Goal: Check status: Check status

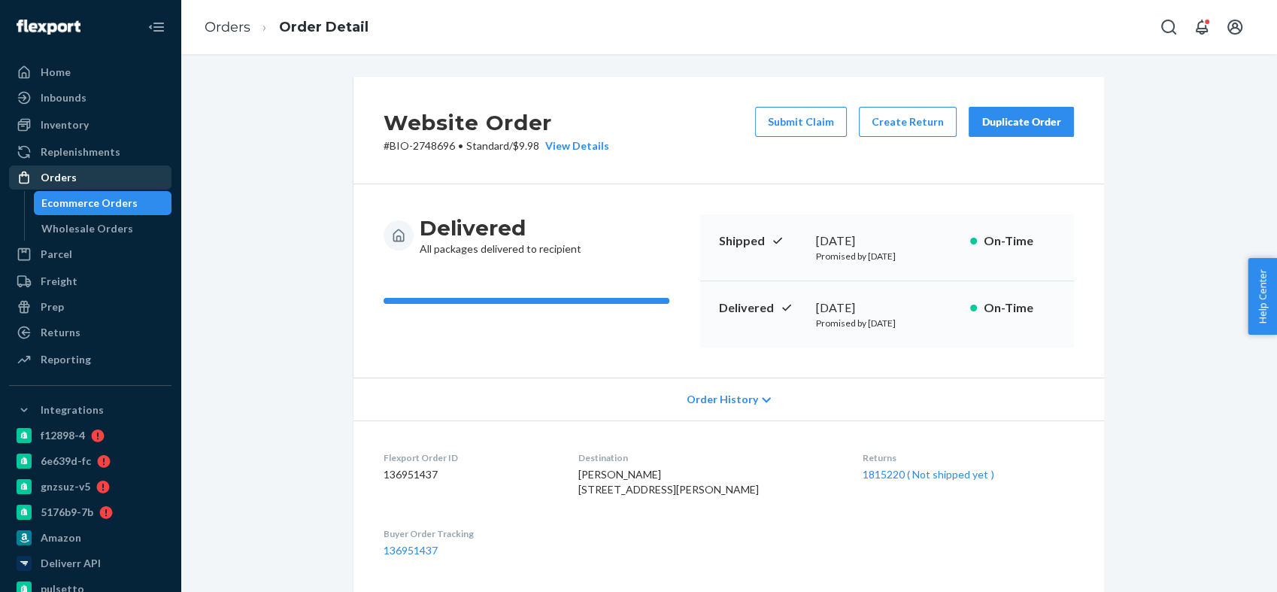
click at [70, 175] on div "Orders" at bounding box center [59, 177] width 36 height 15
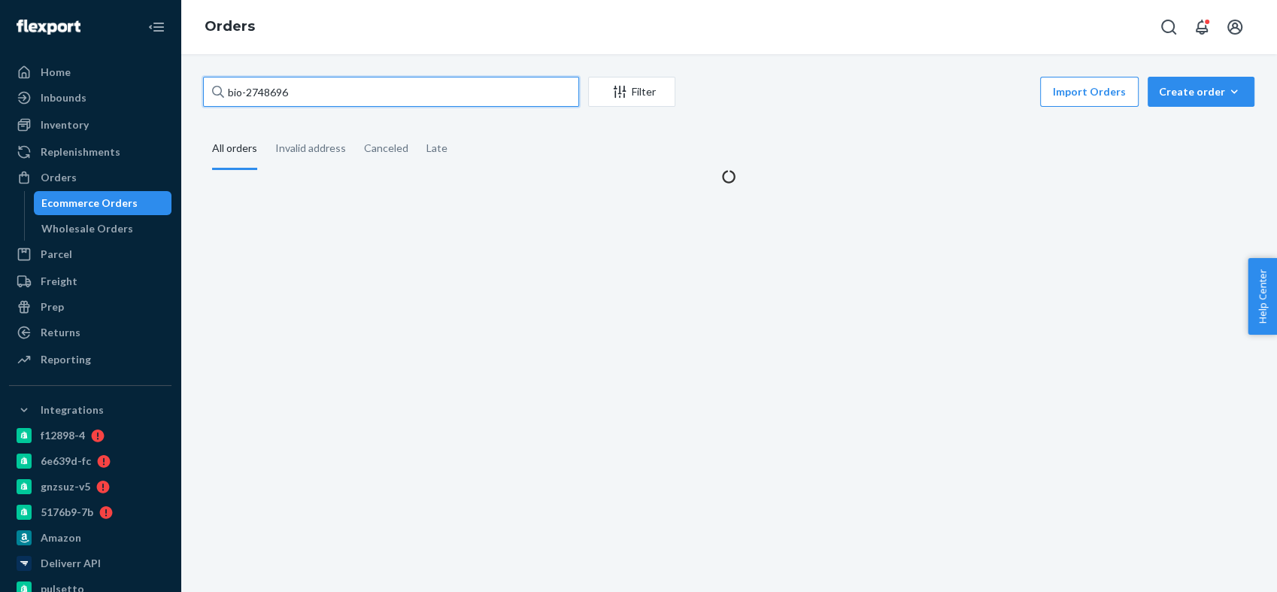
click at [265, 87] on input "bio-2748696" at bounding box center [391, 92] width 376 height 30
paste input "432888"
type input "bio-2432888"
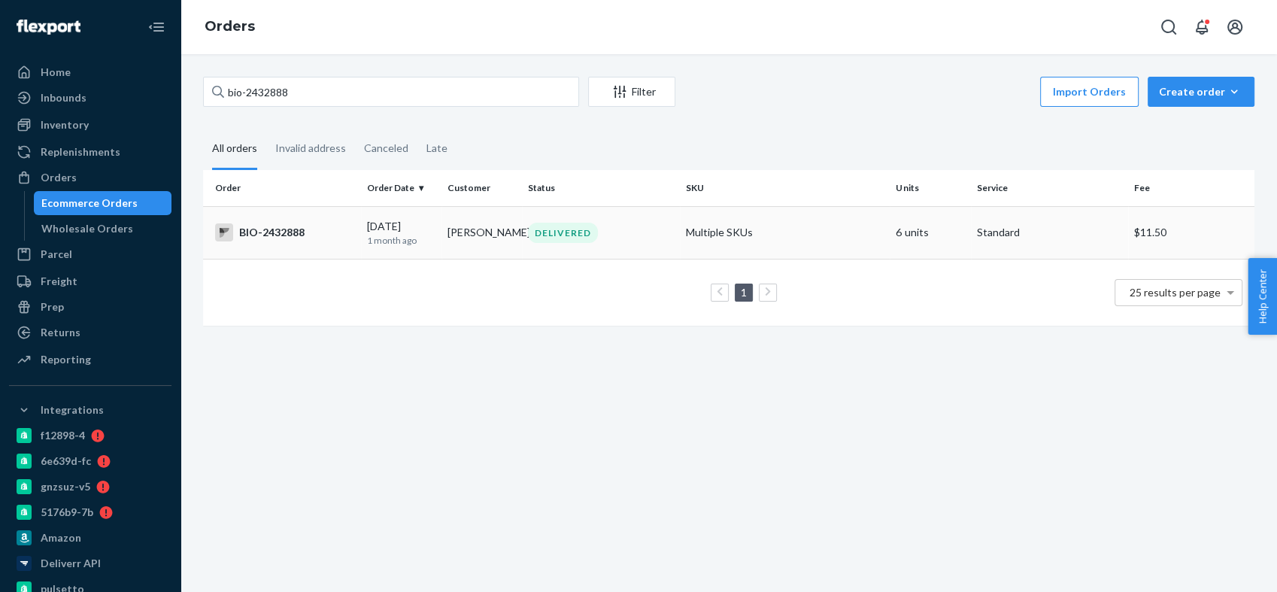
click at [287, 233] on div "BIO-2432888" at bounding box center [285, 232] width 140 height 18
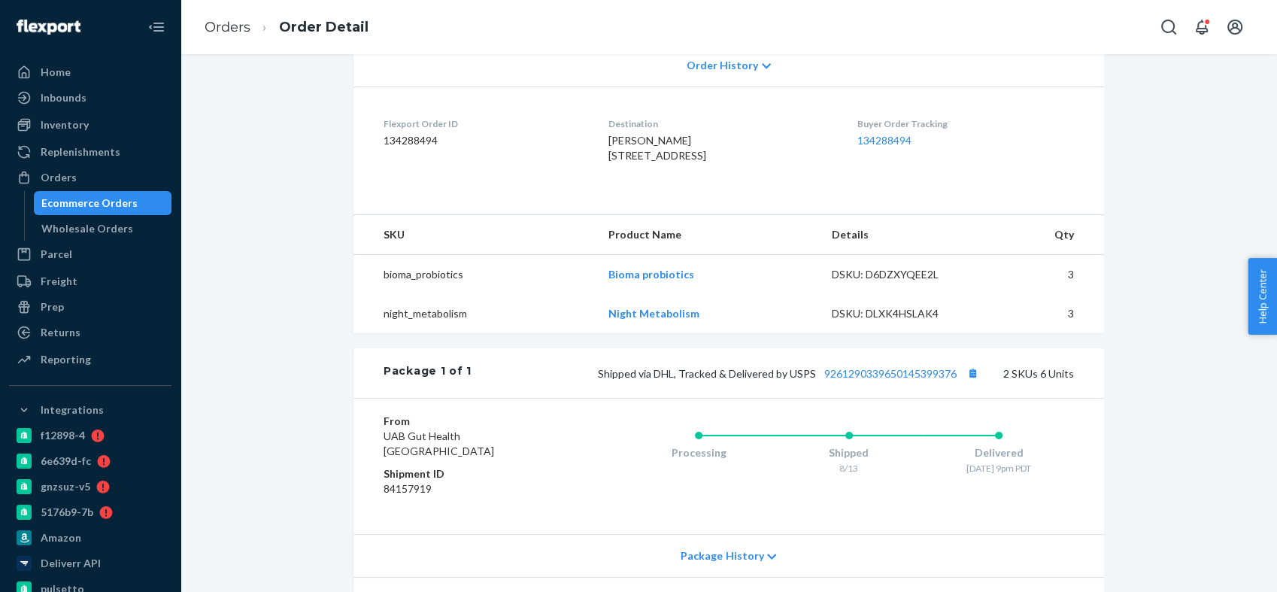
scroll to position [501, 0]
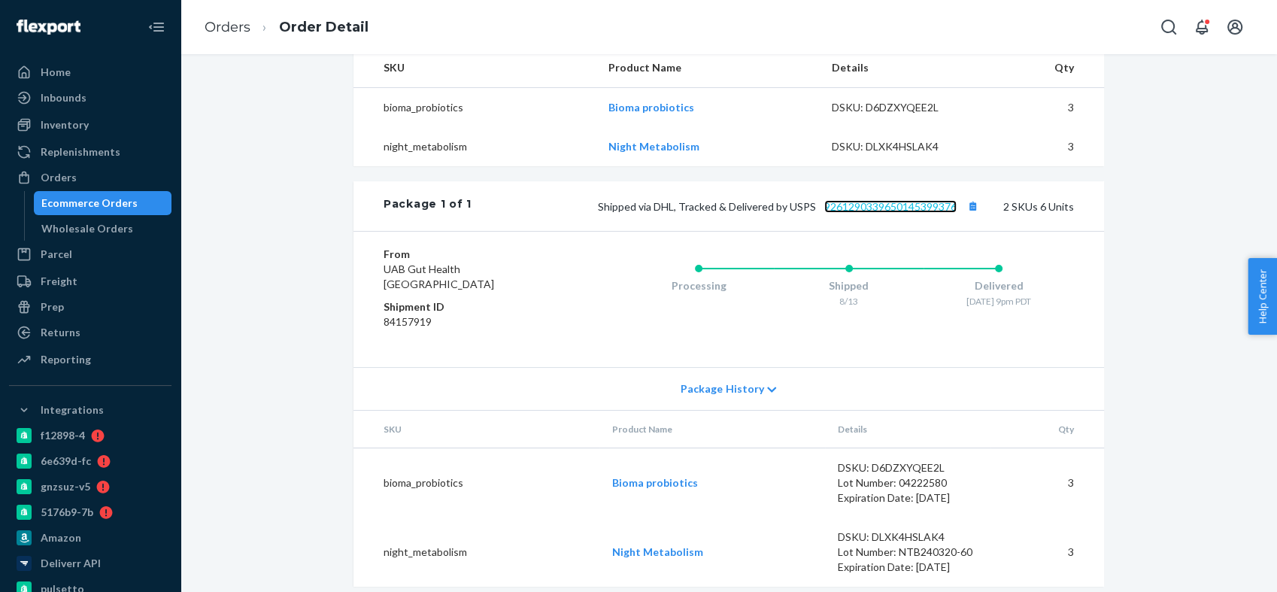
click at [873, 213] on link "9261290339650145399376" at bounding box center [890, 206] width 132 height 13
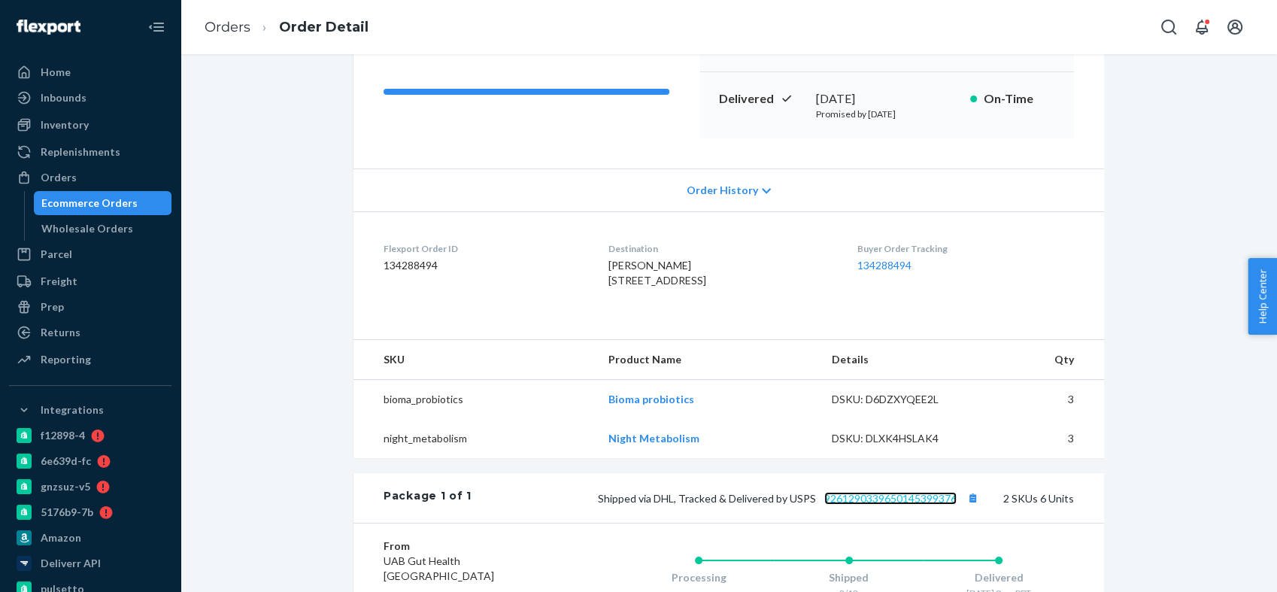
scroll to position [0, 0]
